Goal: Information Seeking & Learning: Check status

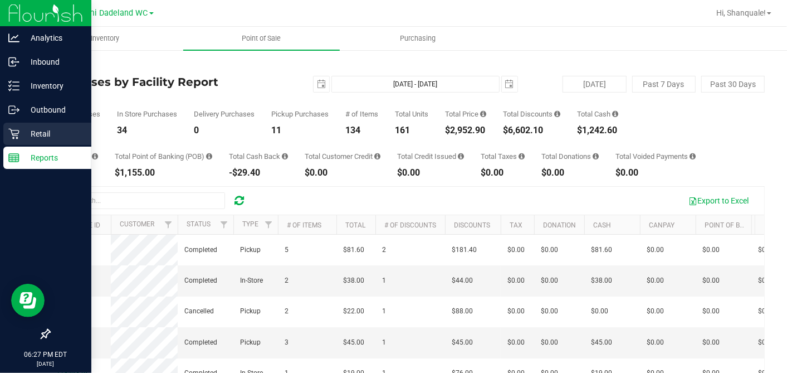
click at [31, 129] on p "Retail" at bounding box center [53, 133] width 67 height 13
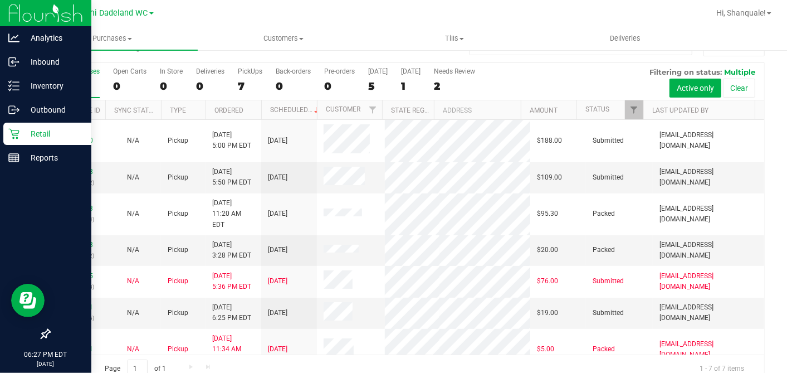
scroll to position [1, 0]
click at [84, 302] on link "11858911" at bounding box center [77, 306] width 31 height 8
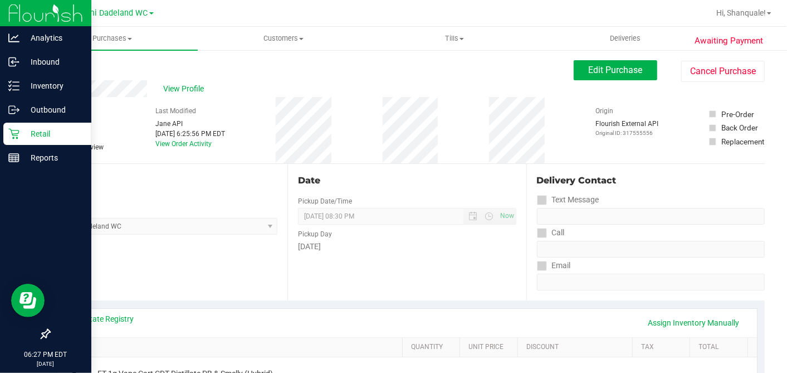
click at [55, 64] on link "Back" at bounding box center [57, 67] width 17 height 8
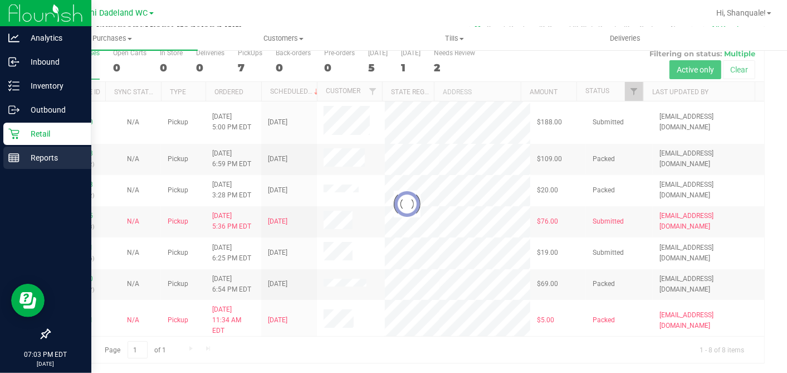
click at [53, 163] on p "Reports" at bounding box center [53, 157] width 67 height 13
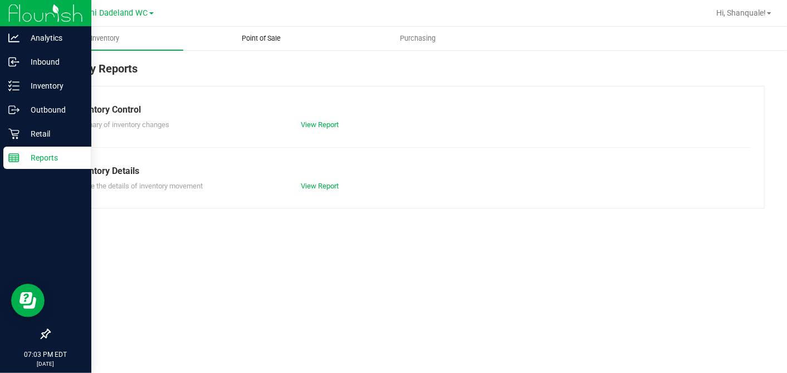
click at [253, 41] on span "Point of Sale" at bounding box center [261, 38] width 69 height 10
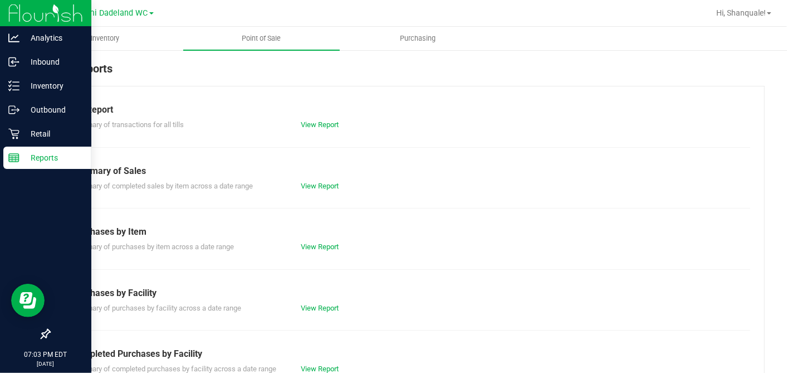
click at [322, 227] on div "Purchases by Item" at bounding box center [407, 231] width 670 height 13
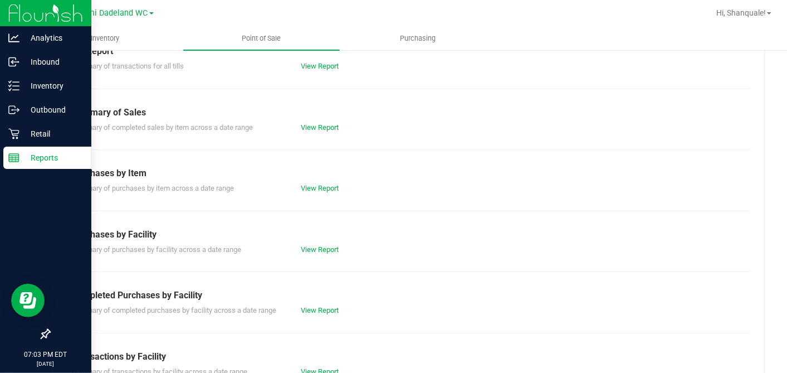
scroll to position [59, 0]
click at [309, 305] on link "View Report" at bounding box center [320, 309] width 38 height 8
